Goal: Check status: Check status

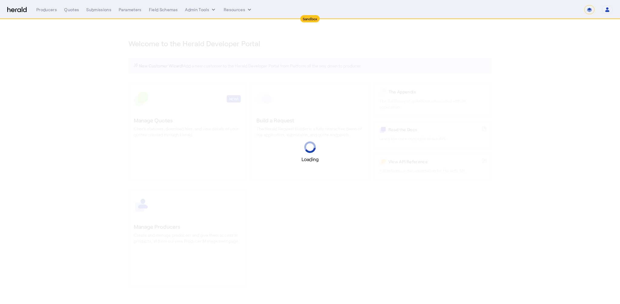
select select "*******"
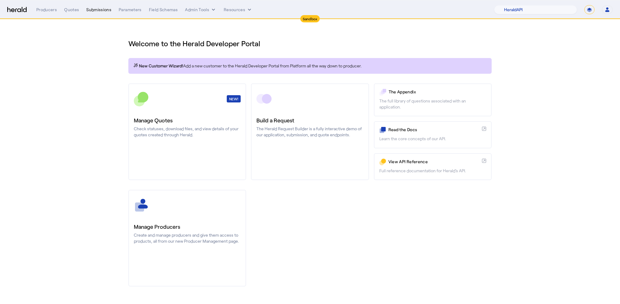
click at [103, 12] on div "Submissions" at bounding box center [98, 10] width 25 height 6
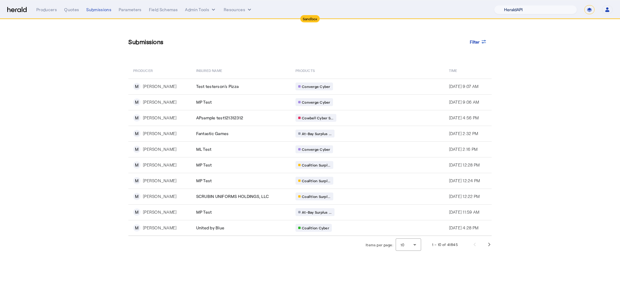
click at [547, 12] on select "1Fort Acrisure Acturis Affinity Advisors Affinity Risk Agentero AmWins Anzen Ao…" at bounding box center [535, 9] width 83 height 9
select select "pfm_129z_babbix"
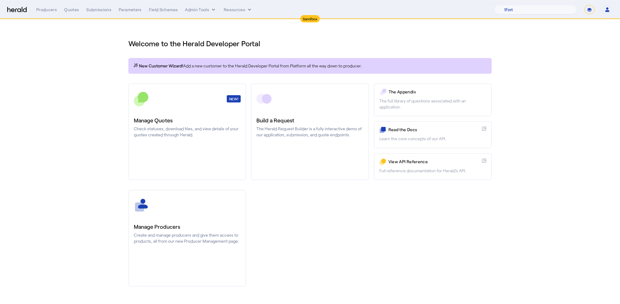
click at [389, 189] on div "Welcome to the Herald Developer Portal New Customer Wizard! Add a new customer …" at bounding box center [309, 159] width 387 height 280
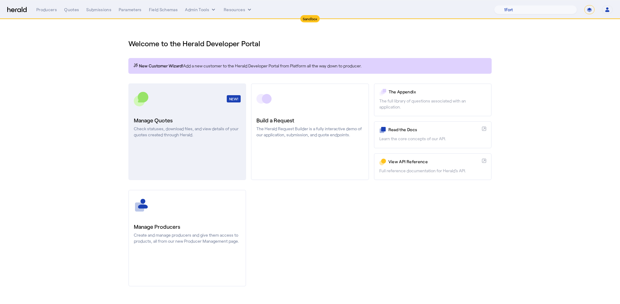
click at [194, 125] on div "Manage Quotes Check statuses, download files, and view details of your quotes c…" at bounding box center [187, 127] width 107 height 22
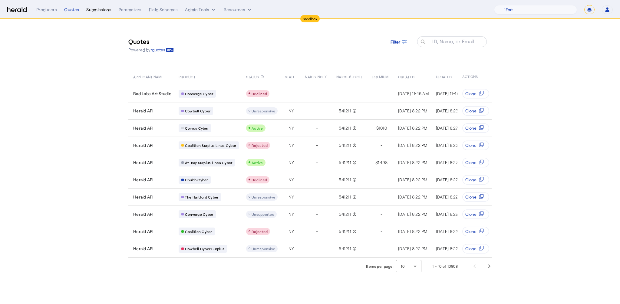
click at [89, 9] on div "Submissions" at bounding box center [98, 10] width 25 height 6
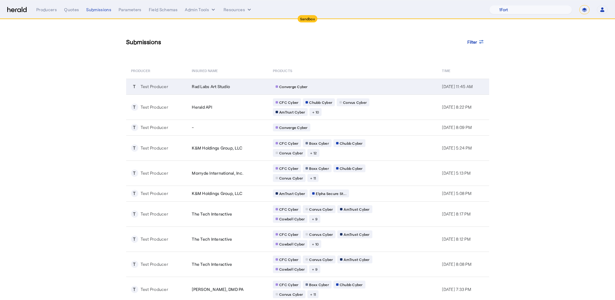
click at [158, 90] on div "T Test Producer" at bounding box center [158, 86] width 54 height 7
